Goal: Task Accomplishment & Management: Complete application form

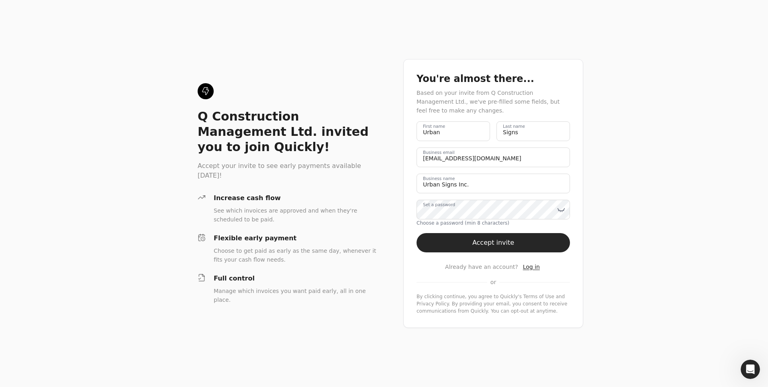
click at [627, 192] on div "Q Construction Management Ltd. invited you to join Quickly! Accept your invite …" at bounding box center [384, 193] width 768 height 387
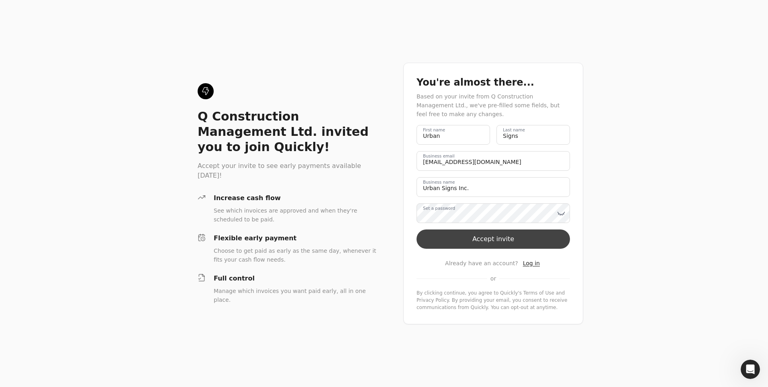
click at [507, 238] on button "Accept invite" at bounding box center [493, 238] width 153 height 19
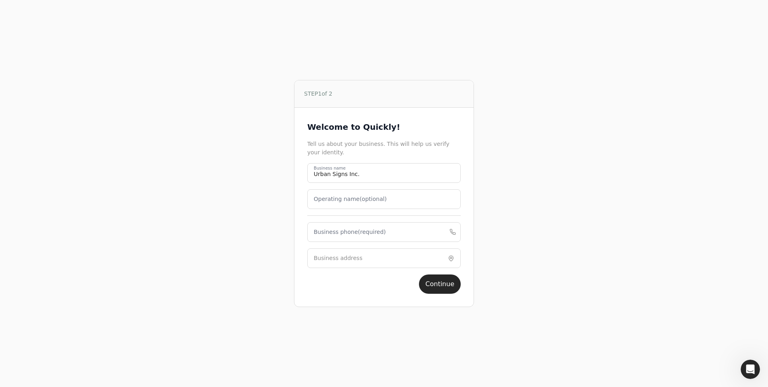
click at [336, 195] on label "Operating name (optional)" at bounding box center [350, 199] width 73 height 8
click at [336, 195] on name "Operating name (optional)" at bounding box center [383, 199] width 153 height 20
click at [343, 239] on label "Business phone (required)" at bounding box center [350, 235] width 72 height 8
click at [343, 239] on phone "Business phone (required)" at bounding box center [383, 236] width 153 height 20
type phone "7080220"
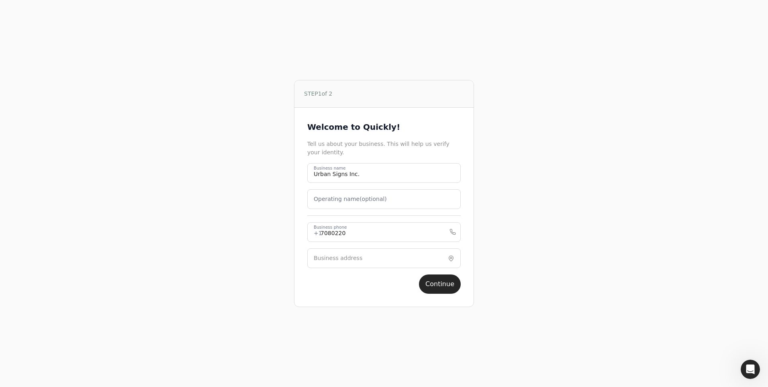
click at [265, 259] on div "STEP 1 of 2 Welcome to Quickly! Tell us about your business. This will help us …" at bounding box center [384, 193] width 484 height 387
click at [343, 253] on input "Business address" at bounding box center [383, 258] width 153 height 20
click at [341, 254] on label "Business address" at bounding box center [338, 258] width 49 height 8
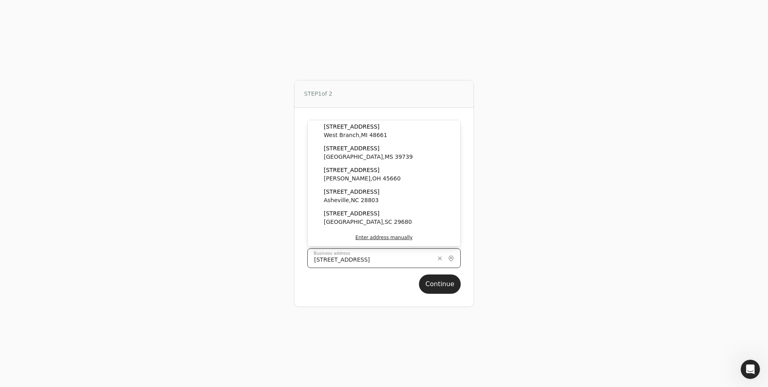
type input "[STREET_ADDRESS]"
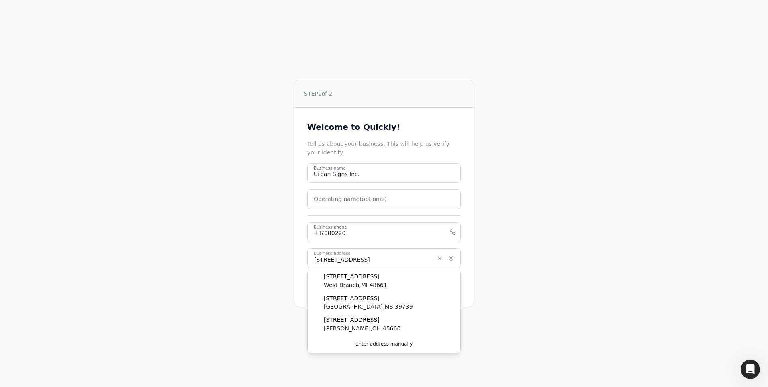
click at [559, 273] on div "STEP 1 of 2 Welcome to Quickly! Tell us about your business. This will help us …" at bounding box center [384, 193] width 484 height 387
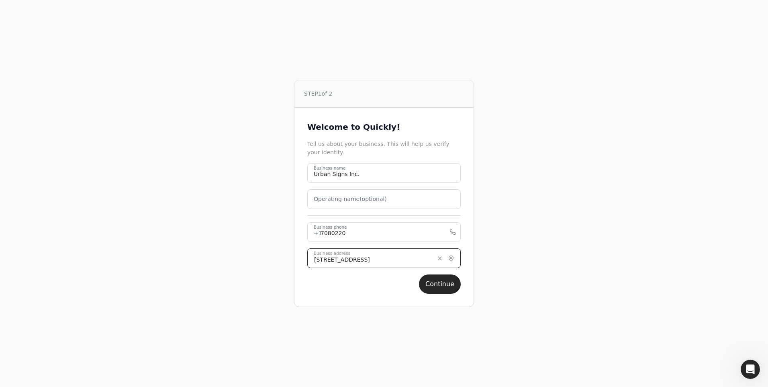
click at [427, 261] on input "[STREET_ADDRESS]" at bounding box center [383, 258] width 153 height 20
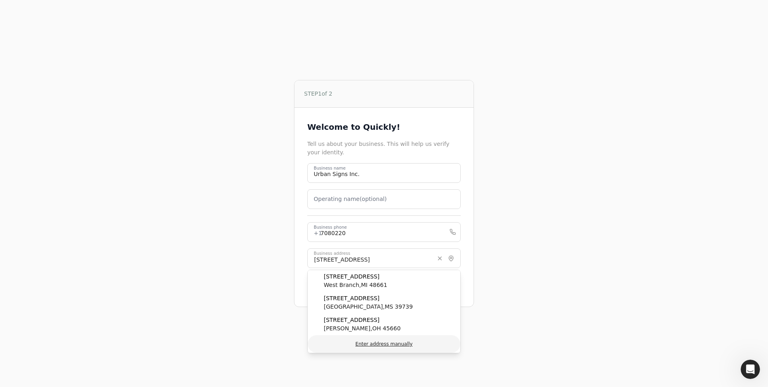
click at [395, 342] on button "Enter address manually" at bounding box center [384, 344] width 153 height 18
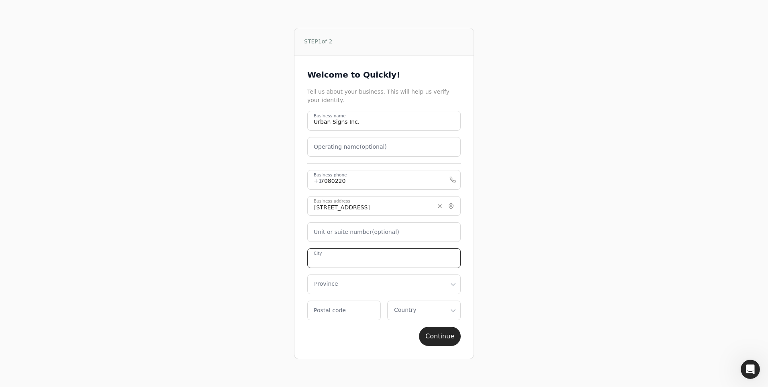
click at [339, 261] on input "City" at bounding box center [383, 258] width 153 height 20
type input "Victoria"
click at [339, 280] on html "STEP 1 of 2 Welcome to Quickly! Tell us about your business. This will help us …" at bounding box center [384, 193] width 768 height 387
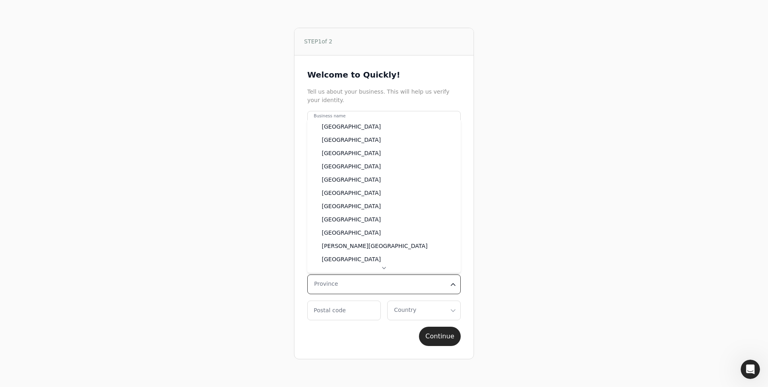
select select "BC"
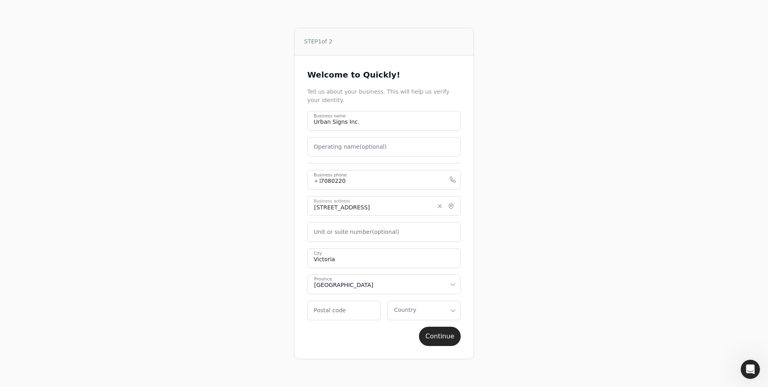
click at [325, 309] on label "Postal code" at bounding box center [330, 310] width 32 height 8
click at [325, 309] on code "Postal code" at bounding box center [344, 310] width 74 height 20
type code "V9A 5V1"
click at [245, 328] on div "STEP 1 of 2 Welcome to Quickly! Tell us about your business. This will help us …" at bounding box center [384, 193] width 484 height 387
click at [423, 310] on html "STEP 1 of 2 Welcome to Quickly! Tell us about your business. This will help us …" at bounding box center [384, 193] width 768 height 387
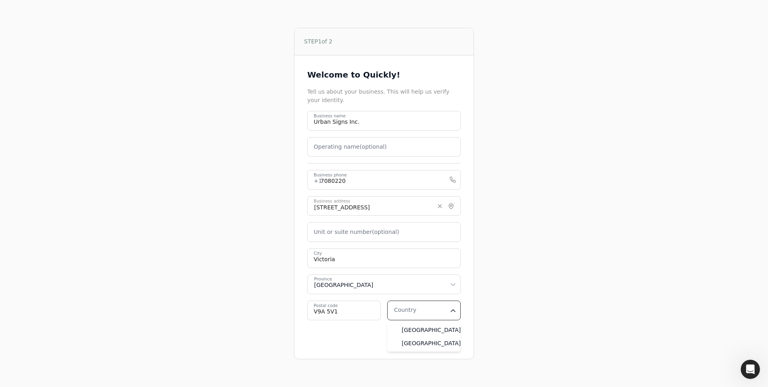
select select "CA"
click at [447, 337] on button "Continue" at bounding box center [440, 336] width 42 height 19
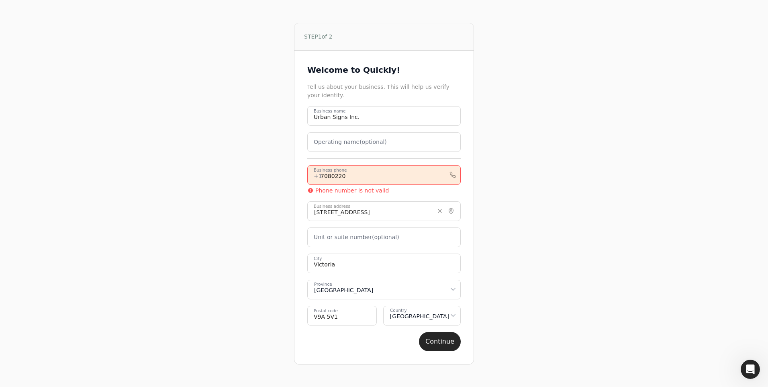
click at [361, 176] on phone "7080220" at bounding box center [383, 175] width 153 height 20
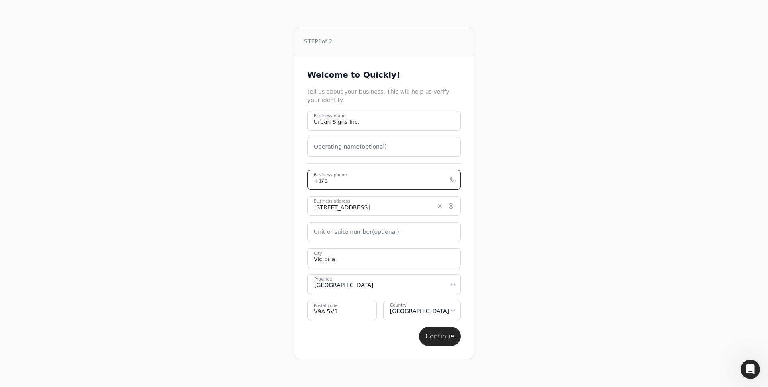
type phone "7"
type phone "2507080220"
click at [270, 202] on div "STEP 1 of 2 Welcome to Quickly! Tell us about your business. This will help us …" at bounding box center [384, 193] width 484 height 387
click at [442, 338] on button "Continue" at bounding box center [440, 336] width 42 height 19
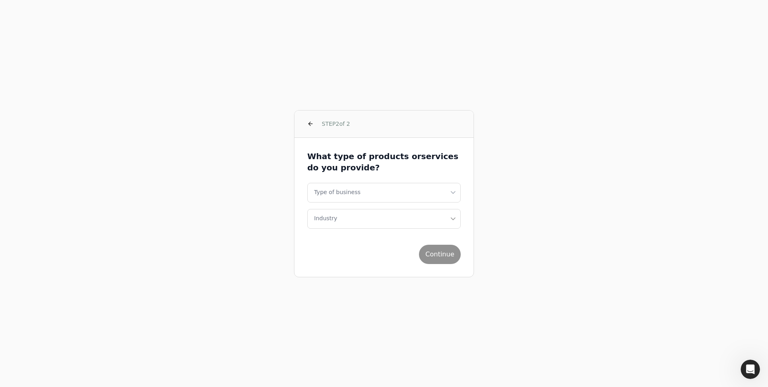
click at [368, 192] on html "STEP 2 of 2 What type of products or services do you provide? Type of business …" at bounding box center [384, 193] width 768 height 387
select select "corporation"
click at [351, 217] on button "Industry" at bounding box center [383, 219] width 153 height 20
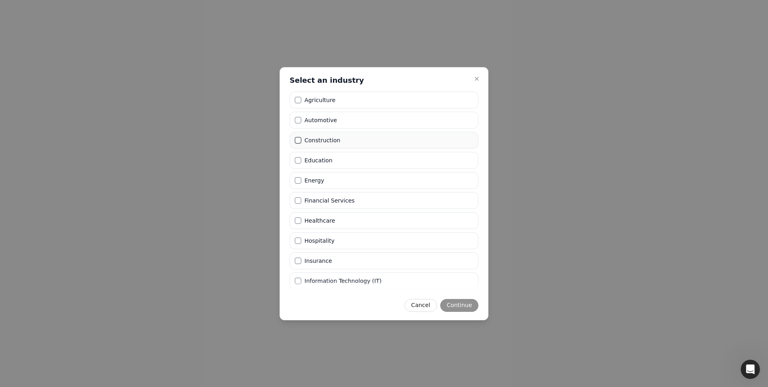
click at [300, 140] on button "Construction" at bounding box center [298, 140] width 6 height 6
click at [462, 307] on button "Continue" at bounding box center [459, 305] width 38 height 13
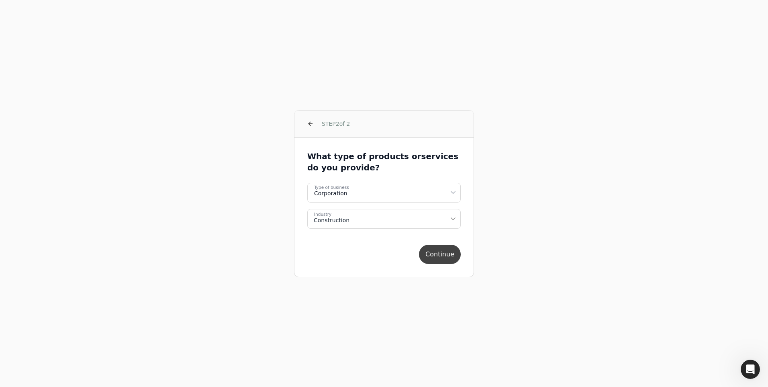
click at [446, 258] on button "Continue" at bounding box center [440, 254] width 42 height 19
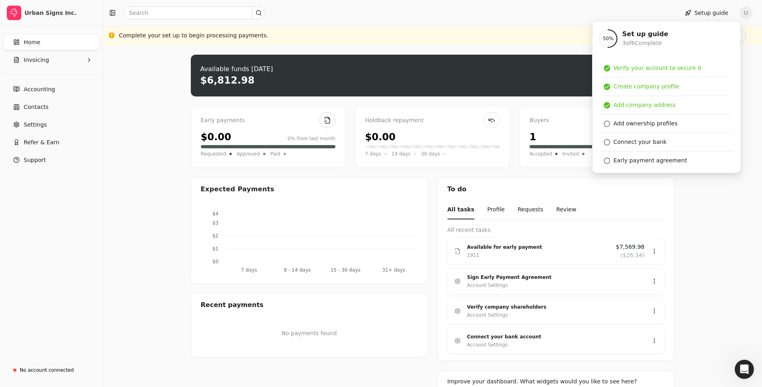
click at [140, 129] on div "Upload file: Drag your invoice here to upload or browse for files Available fun…" at bounding box center [432, 254] width 659 height 419
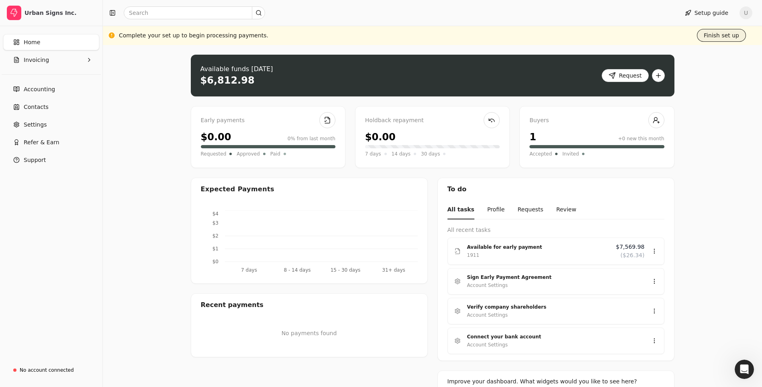
click at [724, 33] on button "Finish set up" at bounding box center [721, 35] width 49 height 13
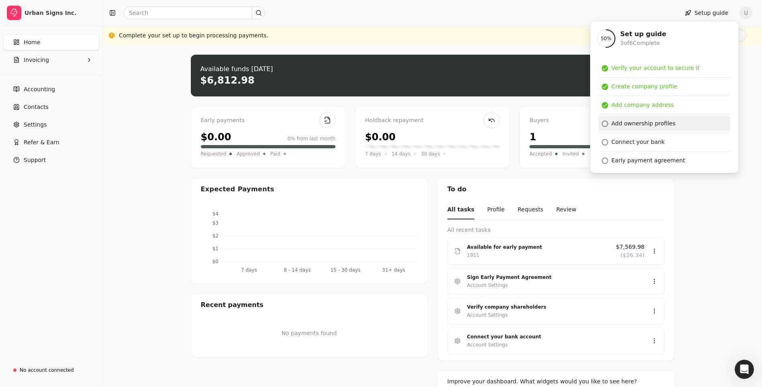
click at [605, 122] on div at bounding box center [605, 124] width 6 height 6
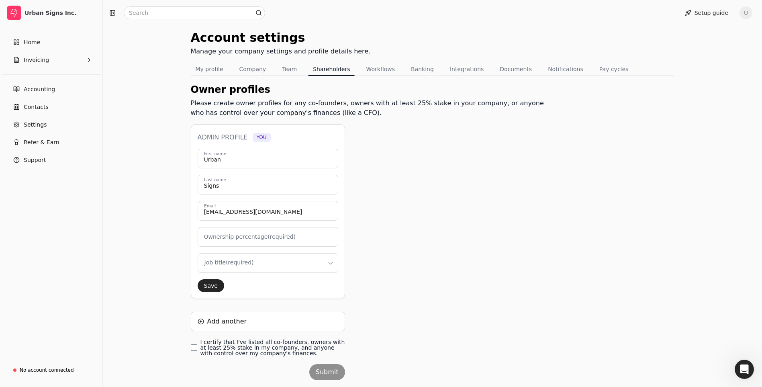
scroll to position [40, 0]
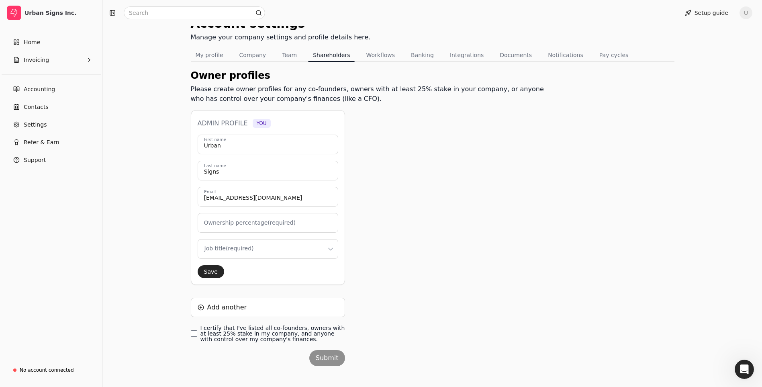
click at [237, 223] on label "Ownership percentage (required)" at bounding box center [250, 223] width 92 height 8
click at [237, 223] on input "Ownership percentage (required)" at bounding box center [268, 223] width 141 height 20
click at [423, 236] on div "Owner profiles Please create owner profiles for any co-founders, owners with at…" at bounding box center [371, 226] width 360 height 317
click at [237, 223] on label "Ownership percentage (required)" at bounding box center [250, 223] width 92 height 8
click at [237, 223] on input "Ownership percentage (required)" at bounding box center [268, 223] width 141 height 20
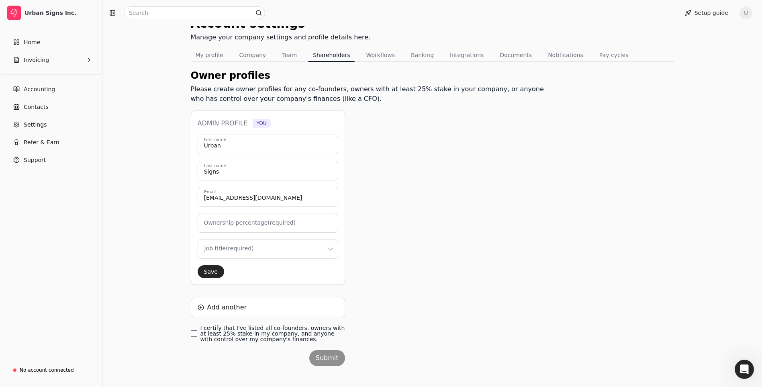
click at [236, 251] on html "Urban Signs Inc. Home Invoicing Accounting Contacts Settings Refer & Earn Suppo…" at bounding box center [381, 177] width 762 height 435
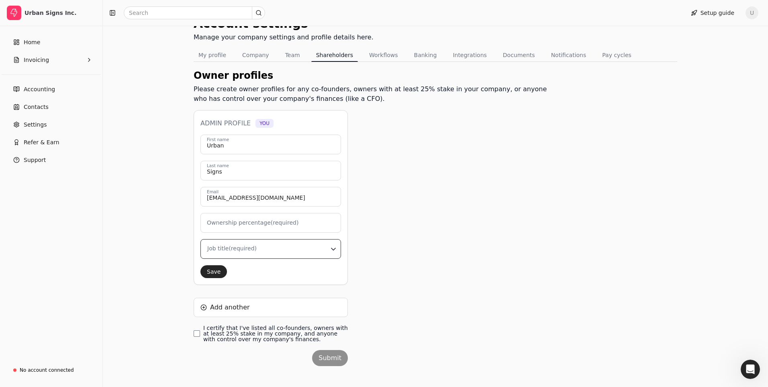
click at [395, 190] on html "Urban Signs Inc. Home Invoicing Accounting Contacts Settings Refer & Earn Suppo…" at bounding box center [384, 177] width 768 height 435
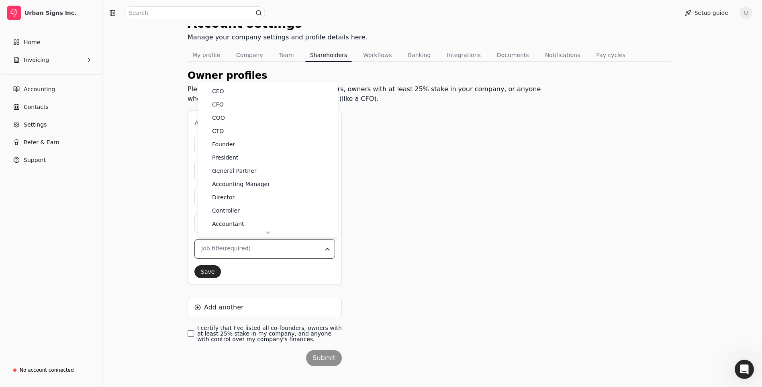
click at [326, 250] on html "Urban Signs Inc. Home Invoicing Accounting Contacts Settings Refer & Earn Suppo…" at bounding box center [381, 177] width 762 height 435
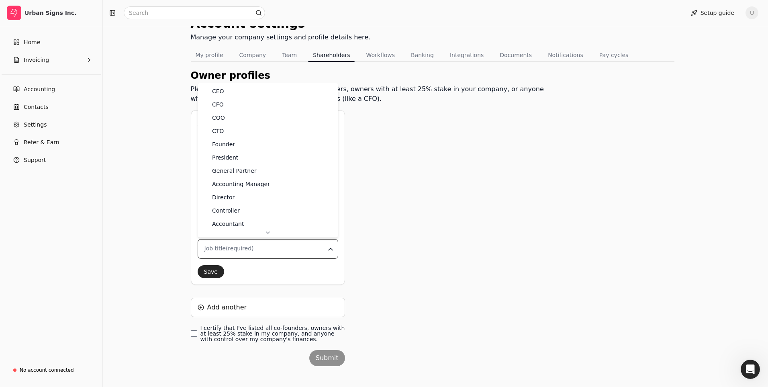
click at [405, 205] on html "Urban Signs Inc. Home Invoicing Accounting Contacts Settings Refer & Earn Suppo…" at bounding box center [384, 177] width 768 height 435
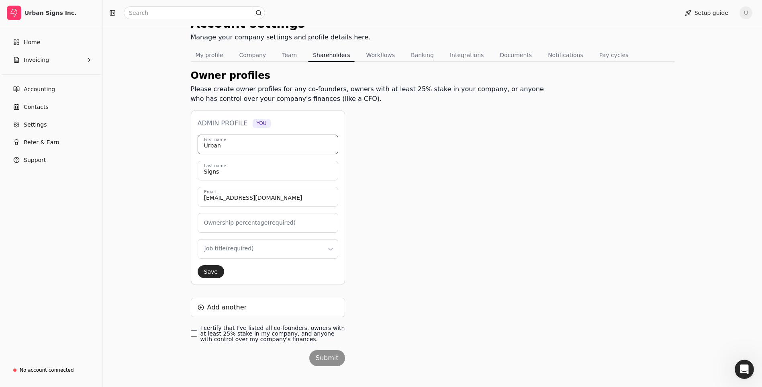
drag, startPoint x: 248, startPoint y: 142, endPoint x: 186, endPoint y: 143, distance: 62.3
click at [186, 140] on div "Account settings Manage your company settings and profile details here. My prof…" at bounding box center [432, 200] width 659 height 390
type input "0"
type input "j"
type input "[PERSON_NAME]"
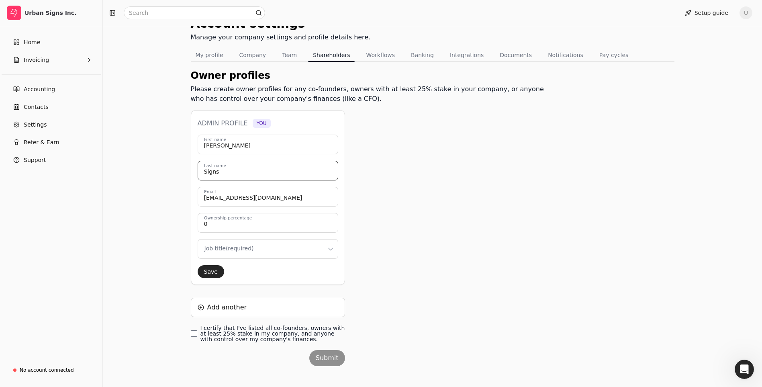
click at [224, 172] on input "Signs" at bounding box center [268, 171] width 141 height 20
drag, startPoint x: 225, startPoint y: 172, endPoint x: 160, endPoint y: 168, distance: 64.4
click at [160, 168] on div "Account settings Manage your company settings and profile details here. My prof…" at bounding box center [432, 200] width 659 height 390
type input "Furneaux"
click at [217, 225] on input "0" at bounding box center [268, 223] width 141 height 20
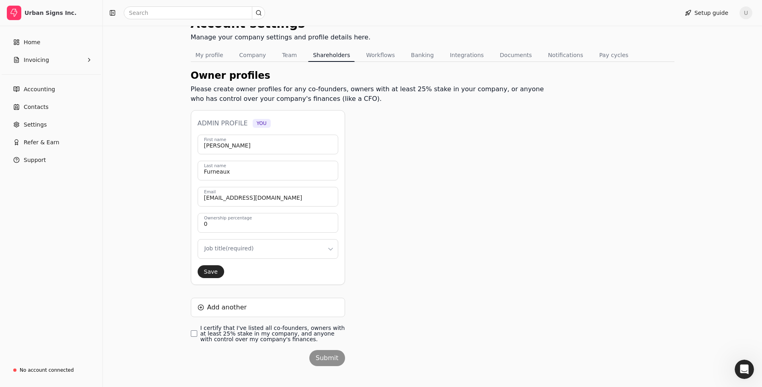
click at [266, 248] on html "Urban Signs Inc. Home Invoicing Accounting Contacts Settings Refer & Earn Suppo…" at bounding box center [381, 177] width 762 height 435
click at [213, 226] on input "0" at bounding box center [268, 223] width 141 height 20
